Goal: Information Seeking & Learning: Understand process/instructions

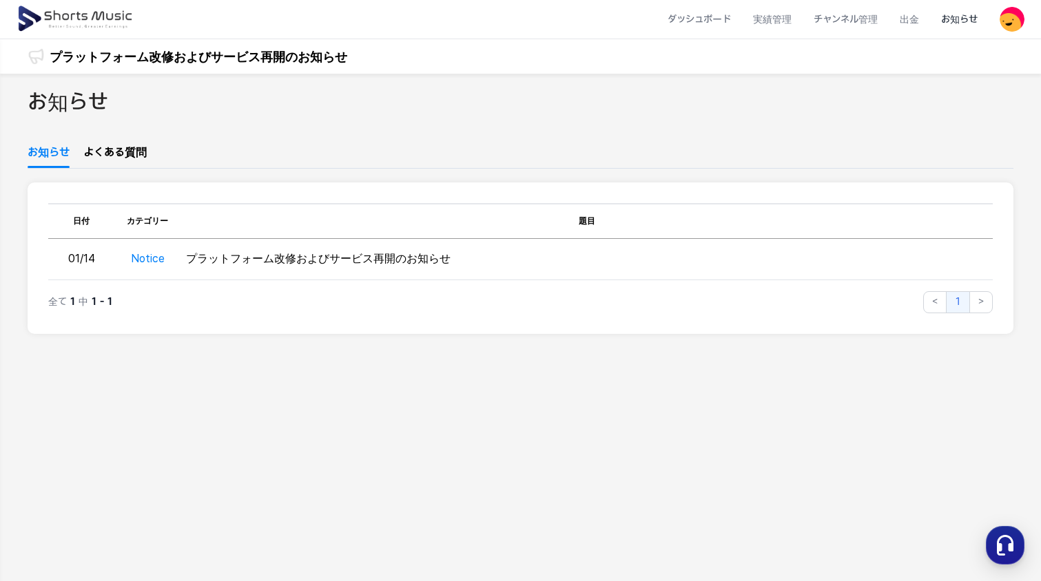
click at [74, 17] on img at bounding box center [76, 19] width 119 height 39
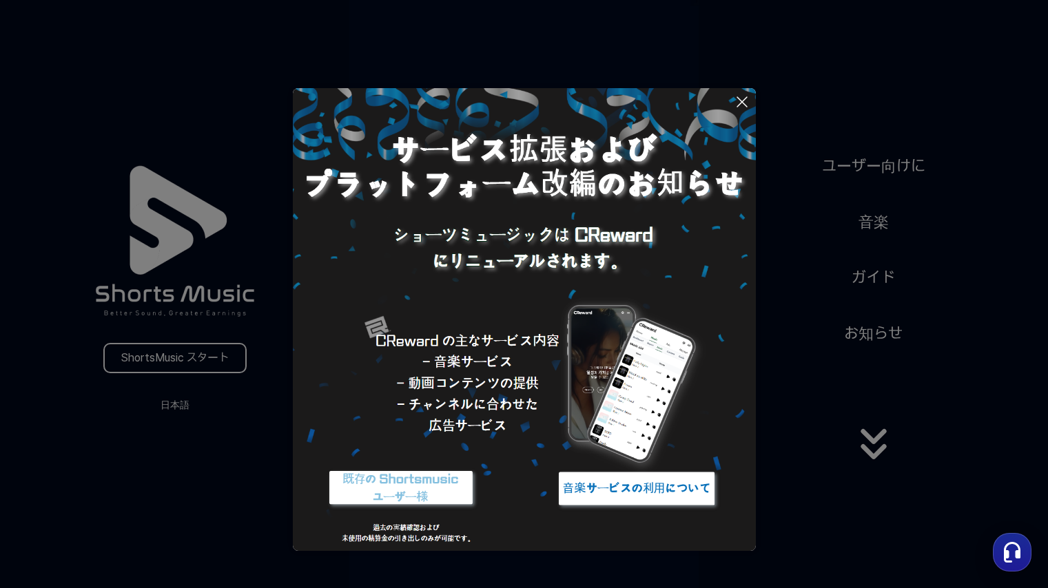
click at [983, 275] on button at bounding box center [524, 294] width 1048 height 588
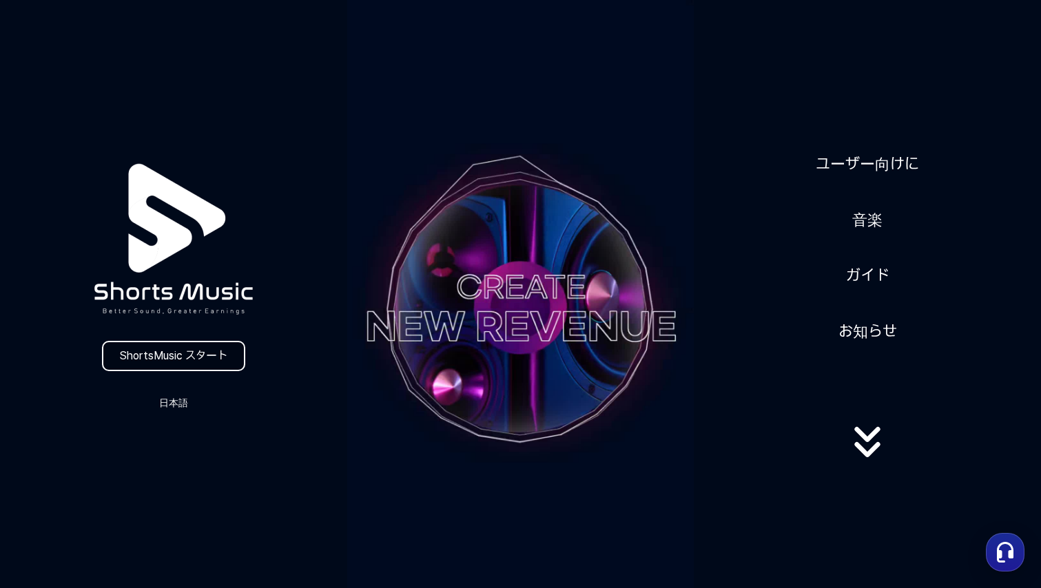
click at [200, 352] on link "ShortsMusic スタート" at bounding box center [173, 356] width 143 height 30
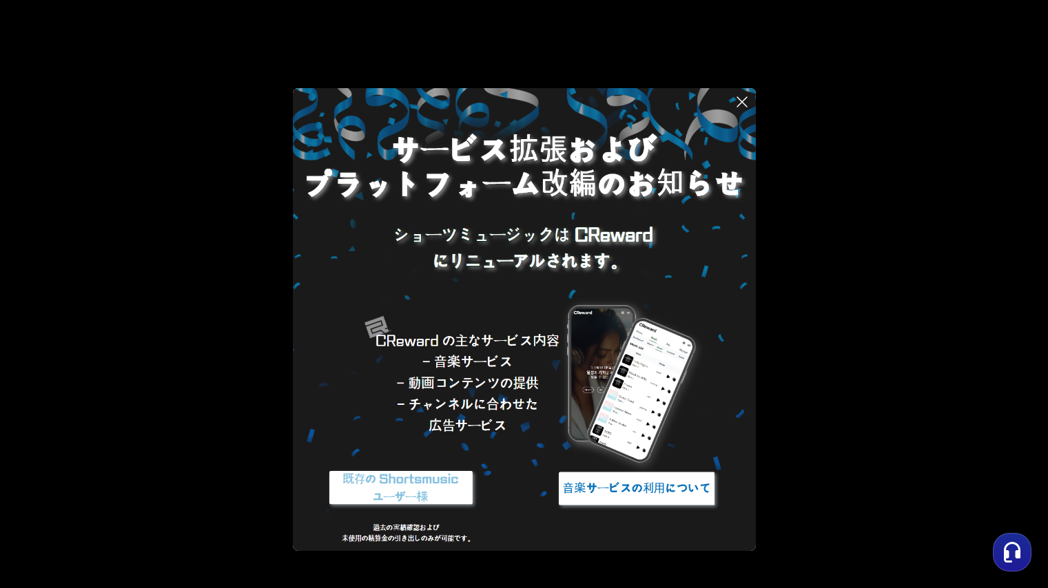
click at [645, 488] on img at bounding box center [636, 489] width 172 height 52
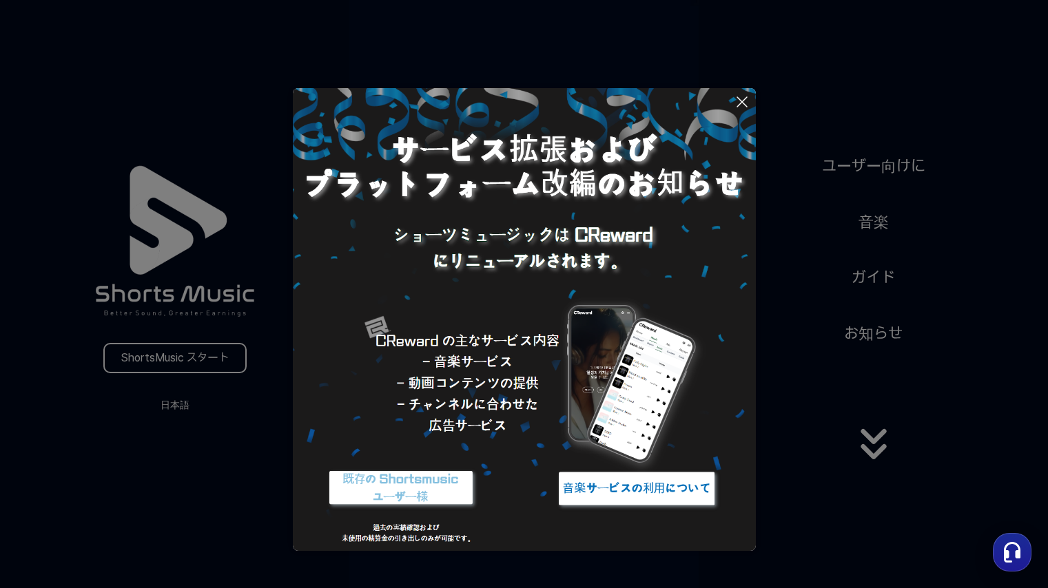
click at [179, 359] on button at bounding box center [524, 294] width 1048 height 588
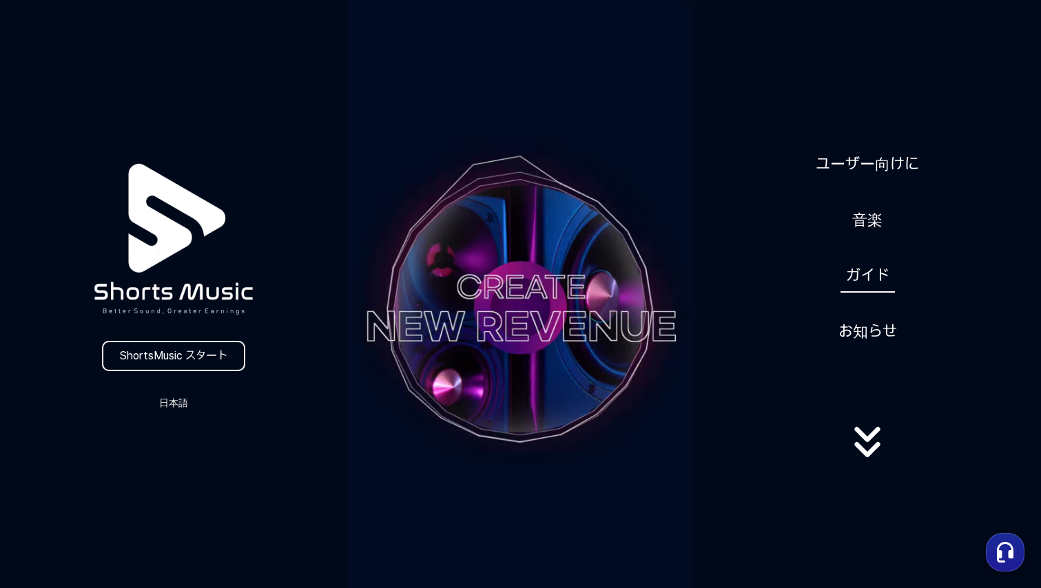
click at [868, 272] on link "ガイド" at bounding box center [867, 276] width 54 height 34
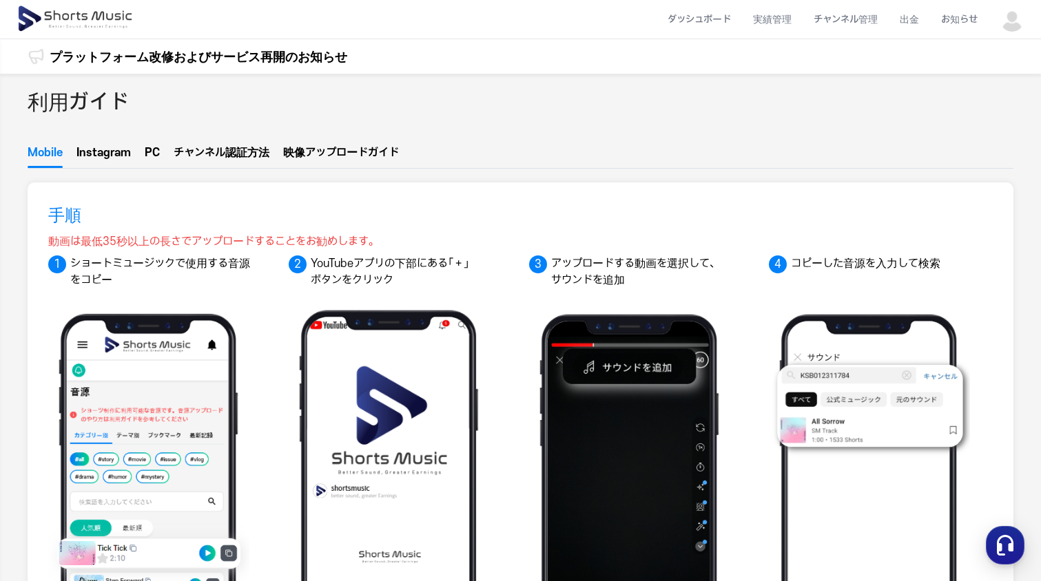
click at [240, 152] on span "ル認証方法" at bounding box center [242, 152] width 54 height 11
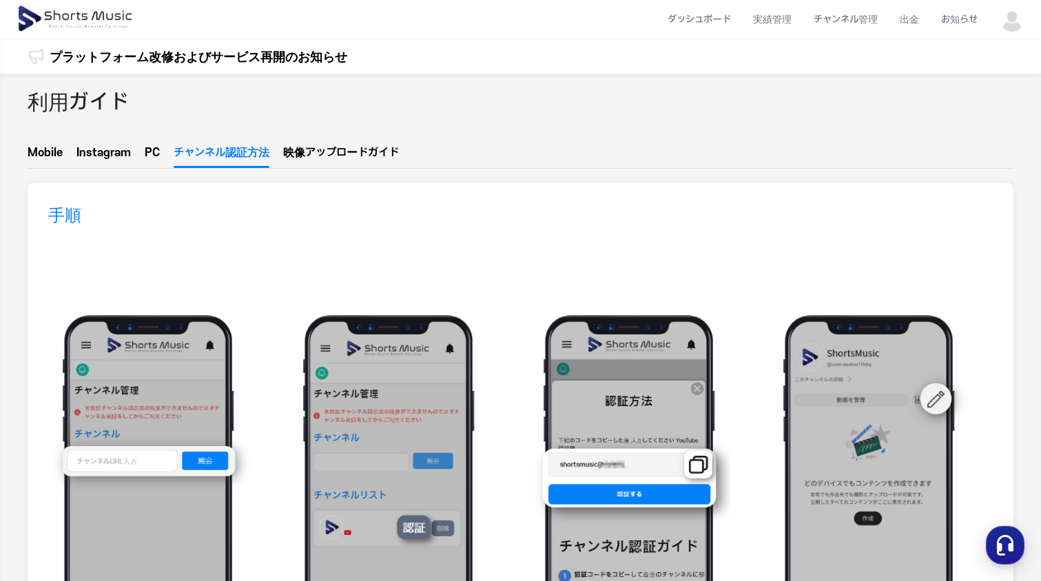
click at [99, 154] on button "Instagram" at bounding box center [103, 156] width 54 height 23
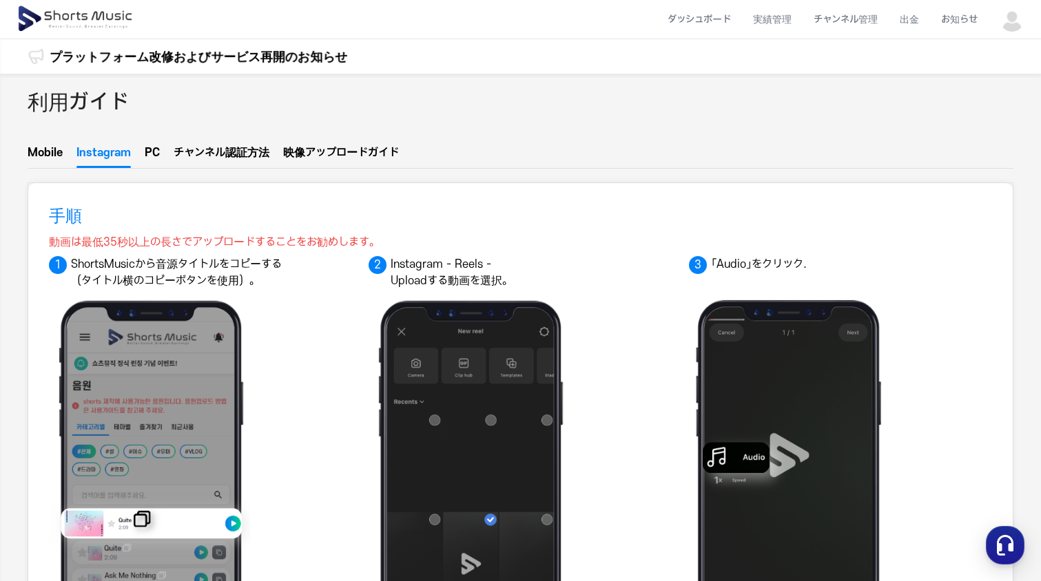
click at [238, 150] on span "ル認証方法" at bounding box center [242, 152] width 54 height 11
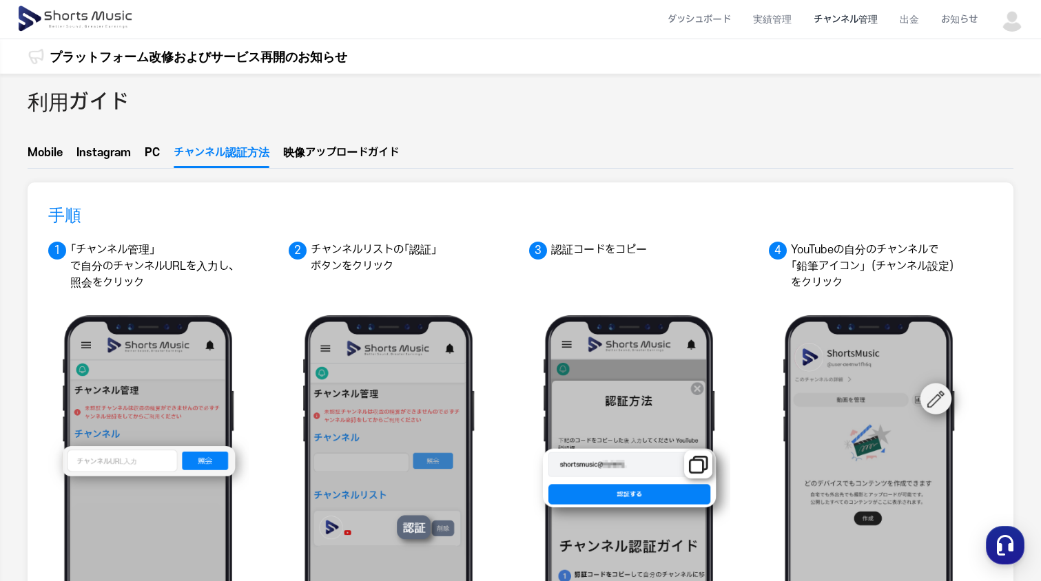
click at [849, 19] on li "チャンネル管理" at bounding box center [845, 19] width 86 height 37
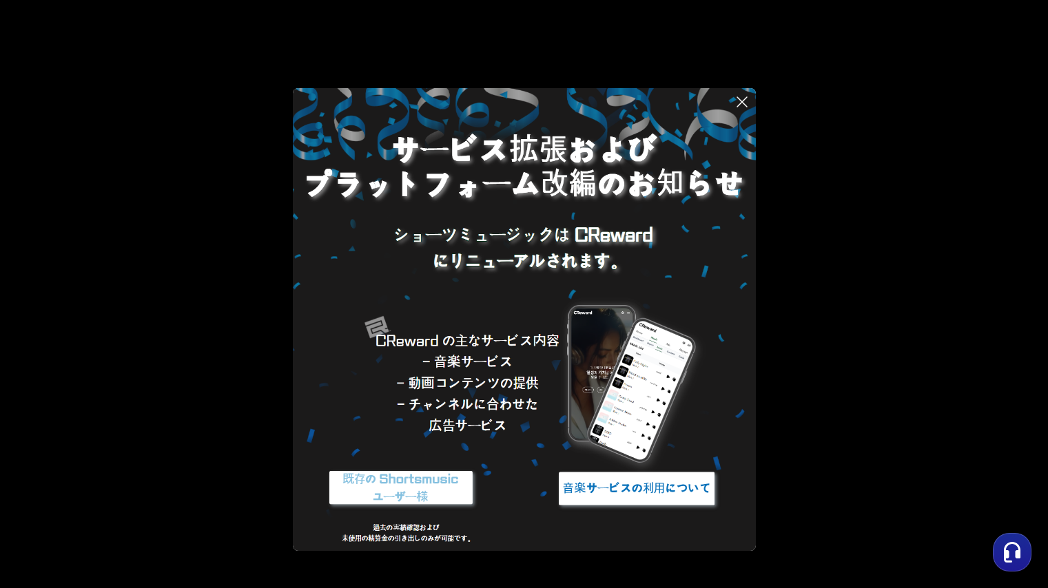
click at [625, 488] on img at bounding box center [636, 489] width 172 height 52
click at [386, 485] on img at bounding box center [401, 489] width 172 height 52
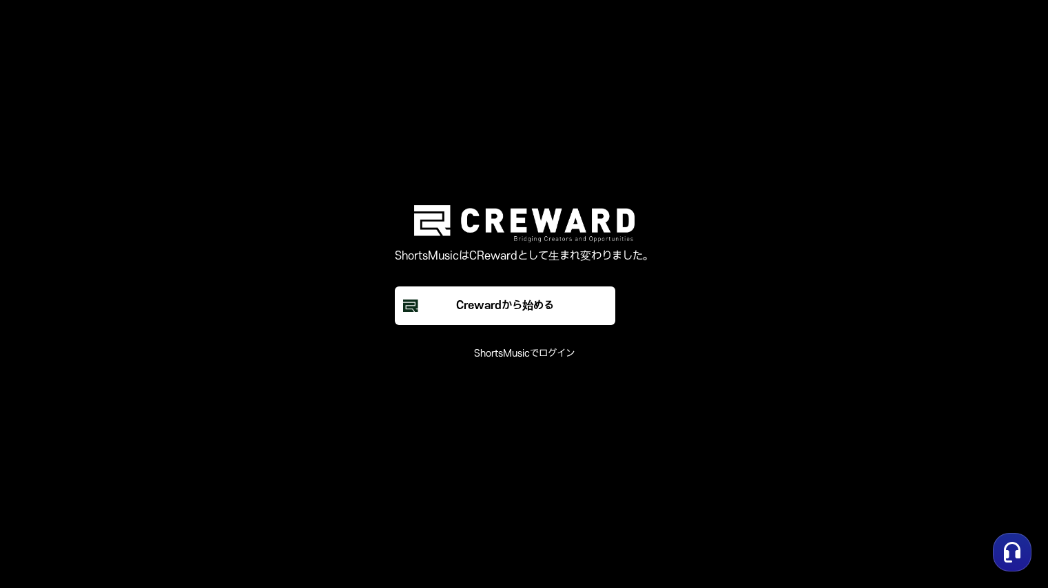
click at [877, 185] on main "ShortsMusicはCRewardとして生まれ変わりました。 Crewardから始める ShortsMusicでログイン" at bounding box center [524, 294] width 1048 height 588
